Goal: Information Seeking & Learning: Learn about a topic

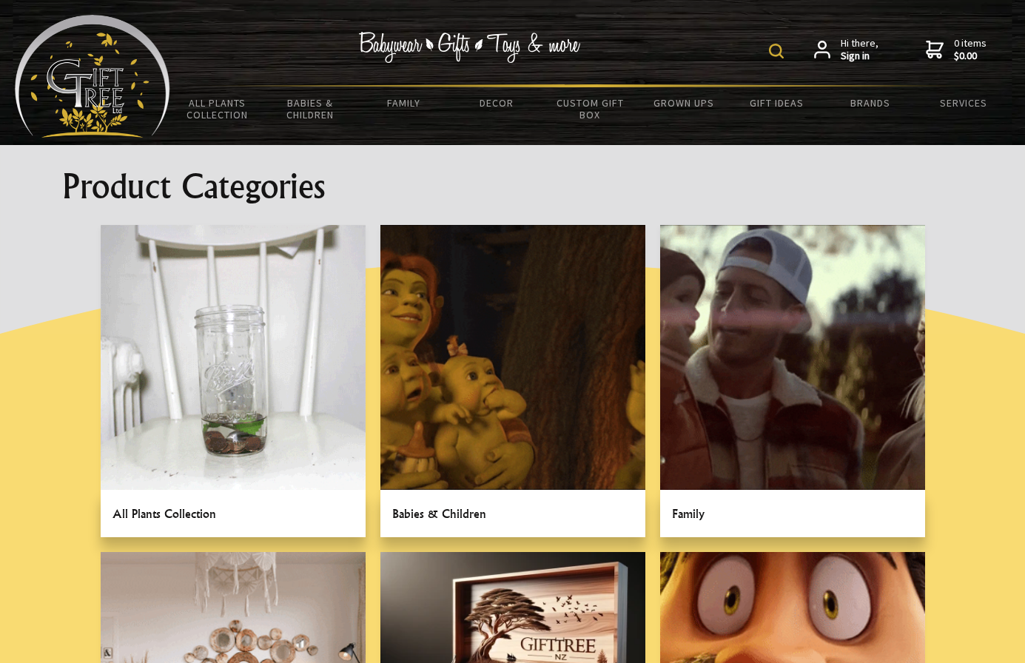
click at [479, 515] on link at bounding box center [512, 381] width 265 height 312
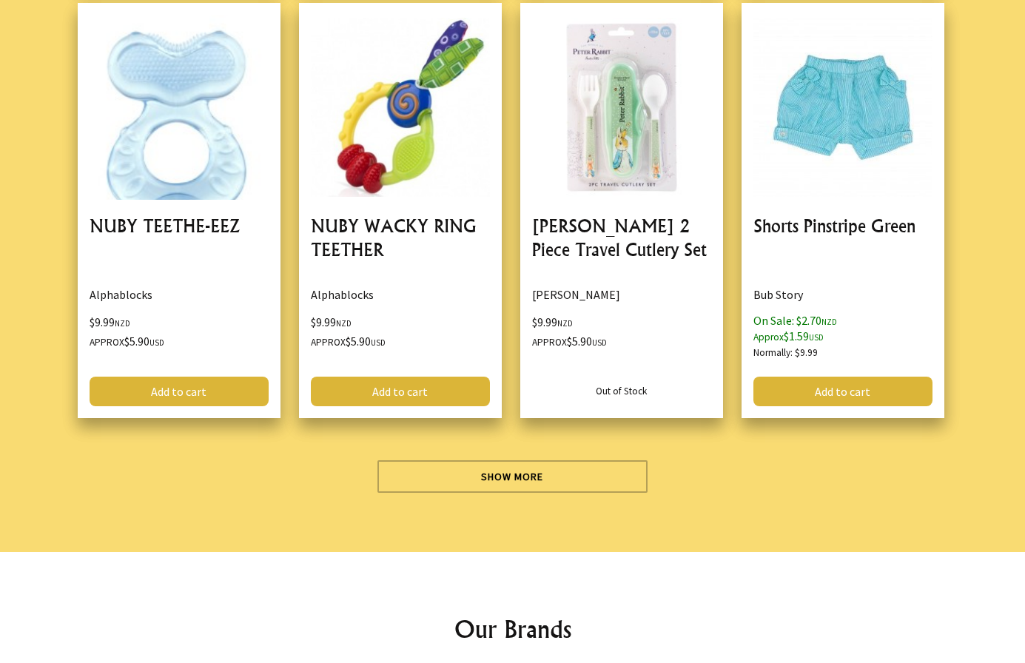
scroll to position [4440, 0]
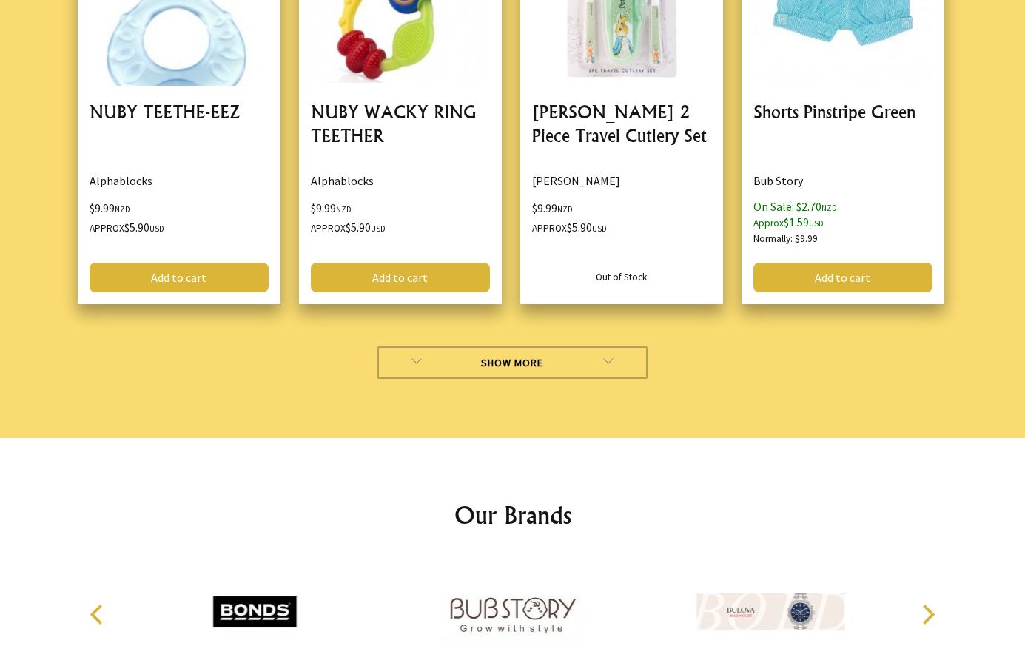
click at [437, 358] on link "Show More" at bounding box center [512, 362] width 270 height 33
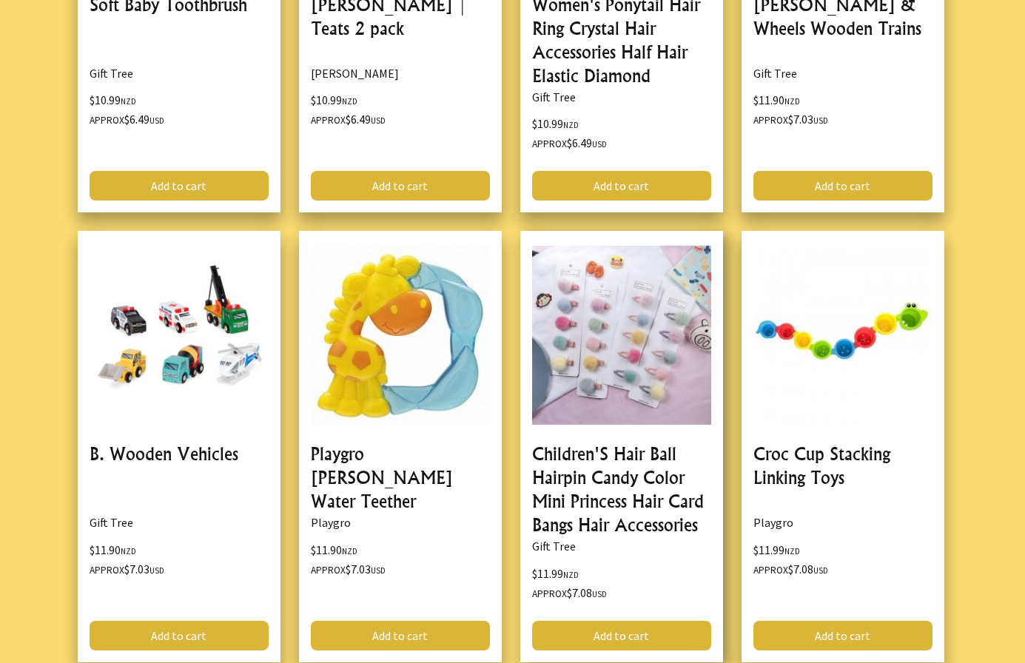
scroll to position [6807, 0]
